Goal: Obtain resource: Obtain resource

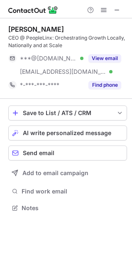
scroll to position [202, 132]
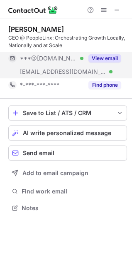
click at [89, 58] on button "View email" at bounding box center [105, 58] width 33 height 8
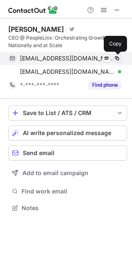
click at [117, 58] on span at bounding box center [117, 58] width 7 height 7
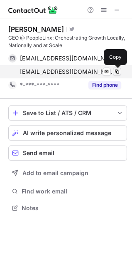
click at [118, 70] on span at bounding box center [117, 71] width 7 height 7
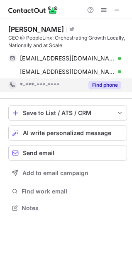
click at [109, 88] on button "Find phone" at bounding box center [105, 85] width 33 height 8
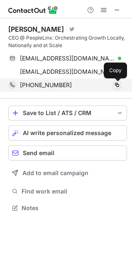
click at [117, 84] on span at bounding box center [117, 85] width 7 height 7
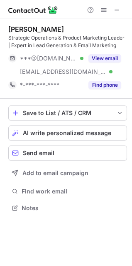
scroll to position [202, 132]
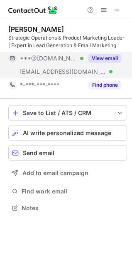
click at [116, 59] on button "View email" at bounding box center [105, 58] width 33 height 8
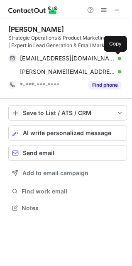
click at [116, 59] on span at bounding box center [117, 58] width 7 height 7
